Goal: Task Accomplishment & Management: Manage account settings

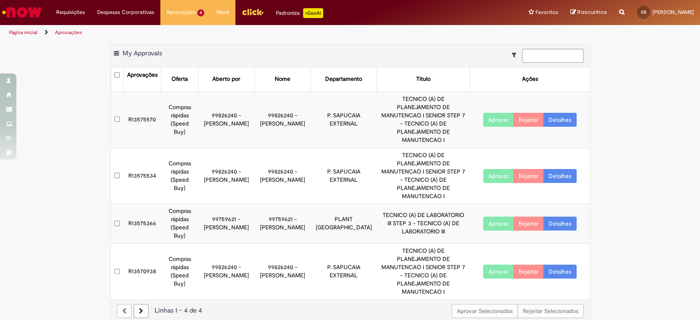
drag, startPoint x: 0, startPoint y: 0, endPoint x: 585, endPoint y: 26, distance: 586.1
click at [585, 26] on div "Página inicial Aprovações" at bounding box center [350, 32] width 700 height 15
click at [662, 136] on div "Exportar como PDF Exportar como Excel Exportar como CSV My Approvals Aprovações…" at bounding box center [350, 187] width 700 height 287
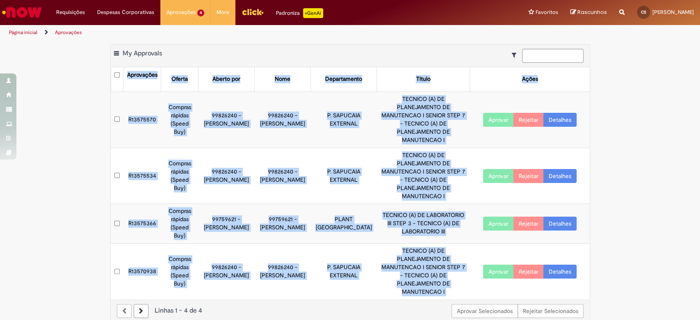
click at [662, 136] on div "Exportar como PDF Exportar como Excel Exportar como CSV My Approvals Aprovações…" at bounding box center [350, 187] width 700 height 287
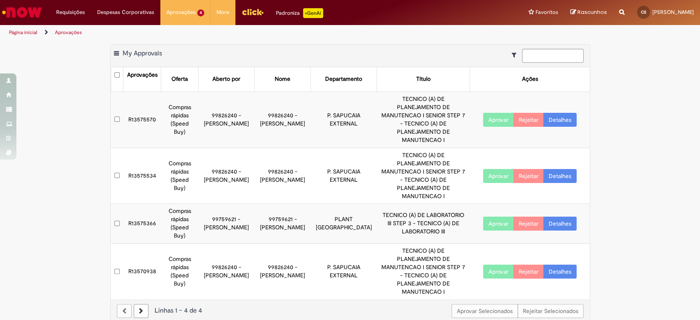
click at [657, 199] on div "Exportar como PDF Exportar como Excel Exportar como CSV My Approvals Aprovações…" at bounding box center [350, 187] width 700 height 287
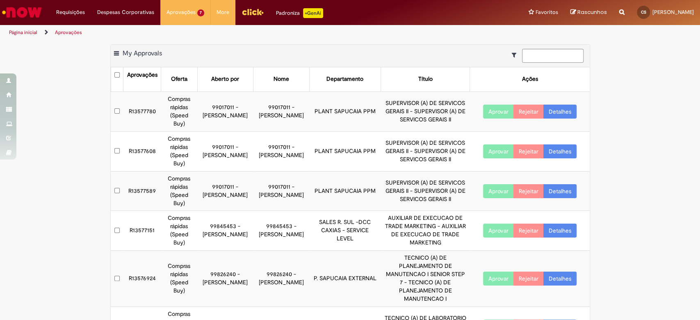
click at [490, 223] on button "Aprovar" at bounding box center [498, 230] width 31 height 14
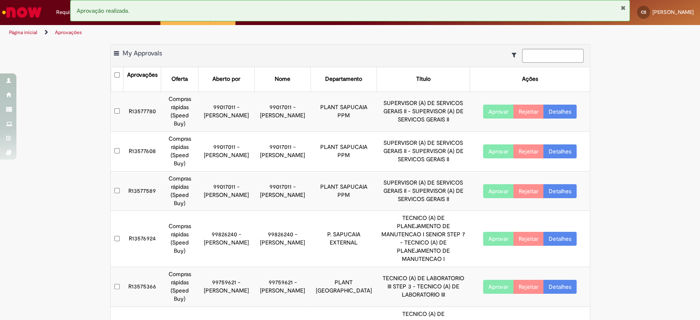
click at [72, 153] on div "Exportar como PDF Exportar como Excel Exportar como CSV My Approvals Aprovações…" at bounding box center [350, 219] width 700 height 350
